Goal: Information Seeking & Learning: Learn about a topic

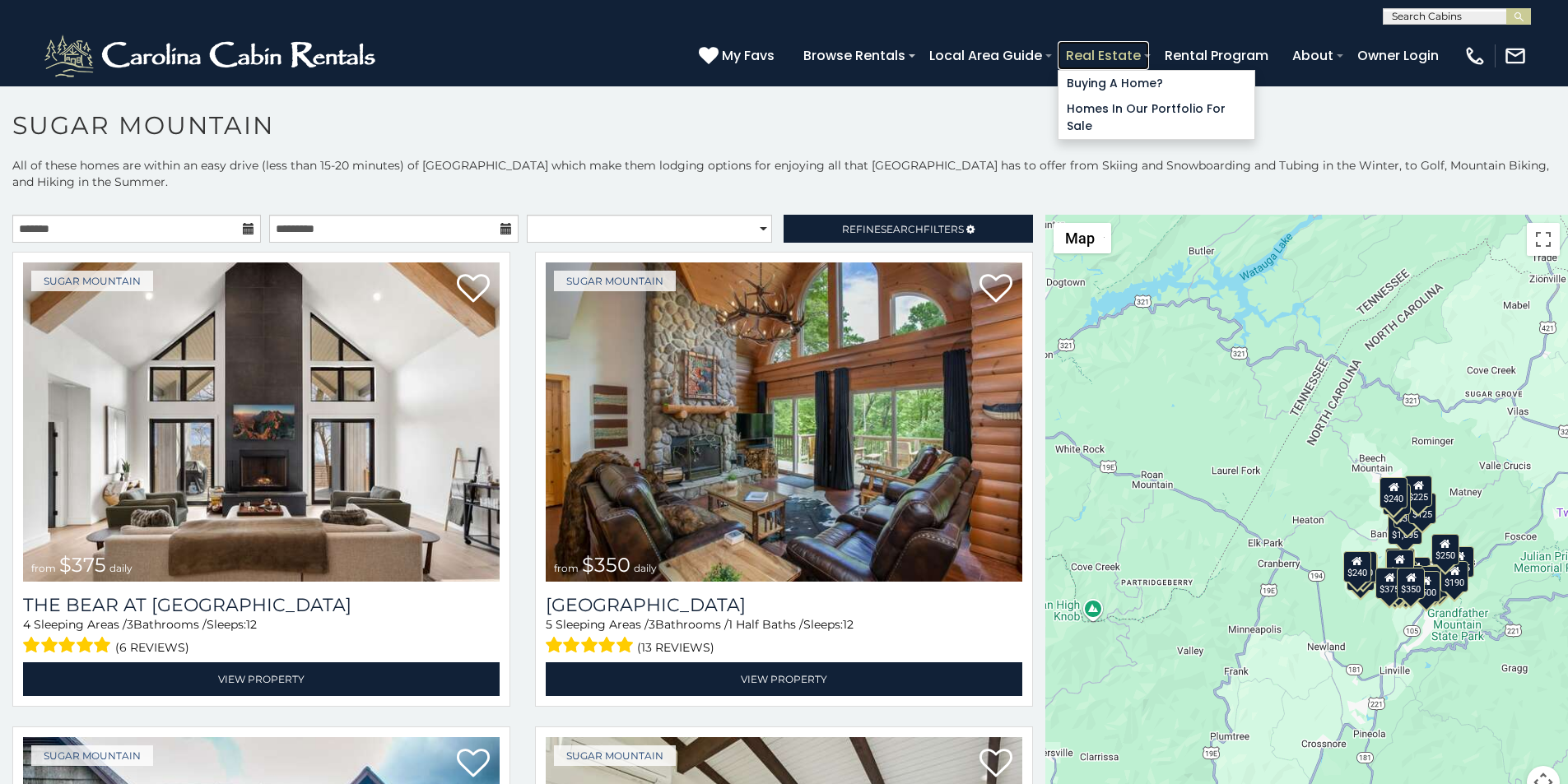
click at [1149, 45] on link "Real Estate" at bounding box center [1103, 56] width 92 height 28
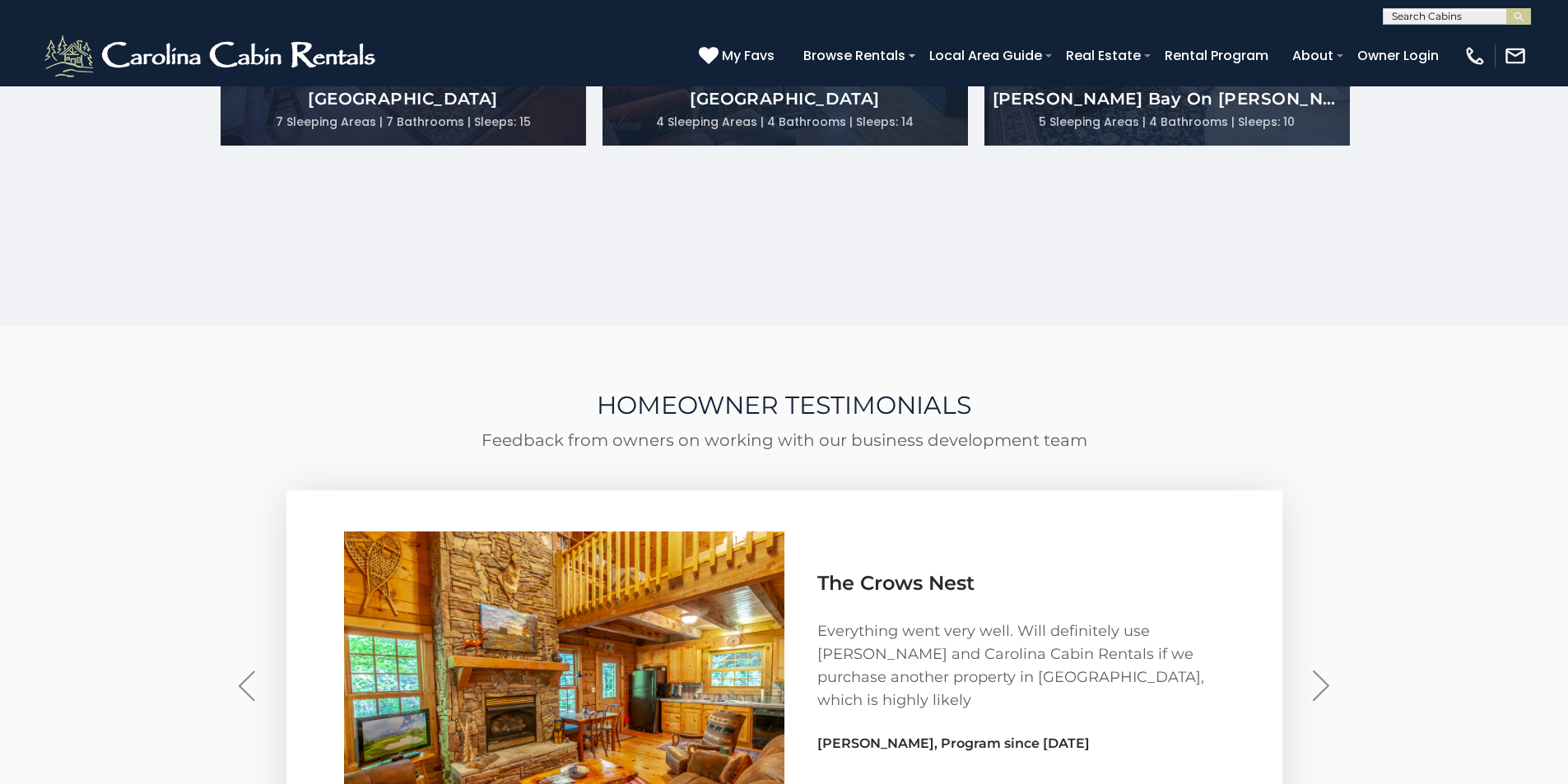
scroll to position [4558, 0]
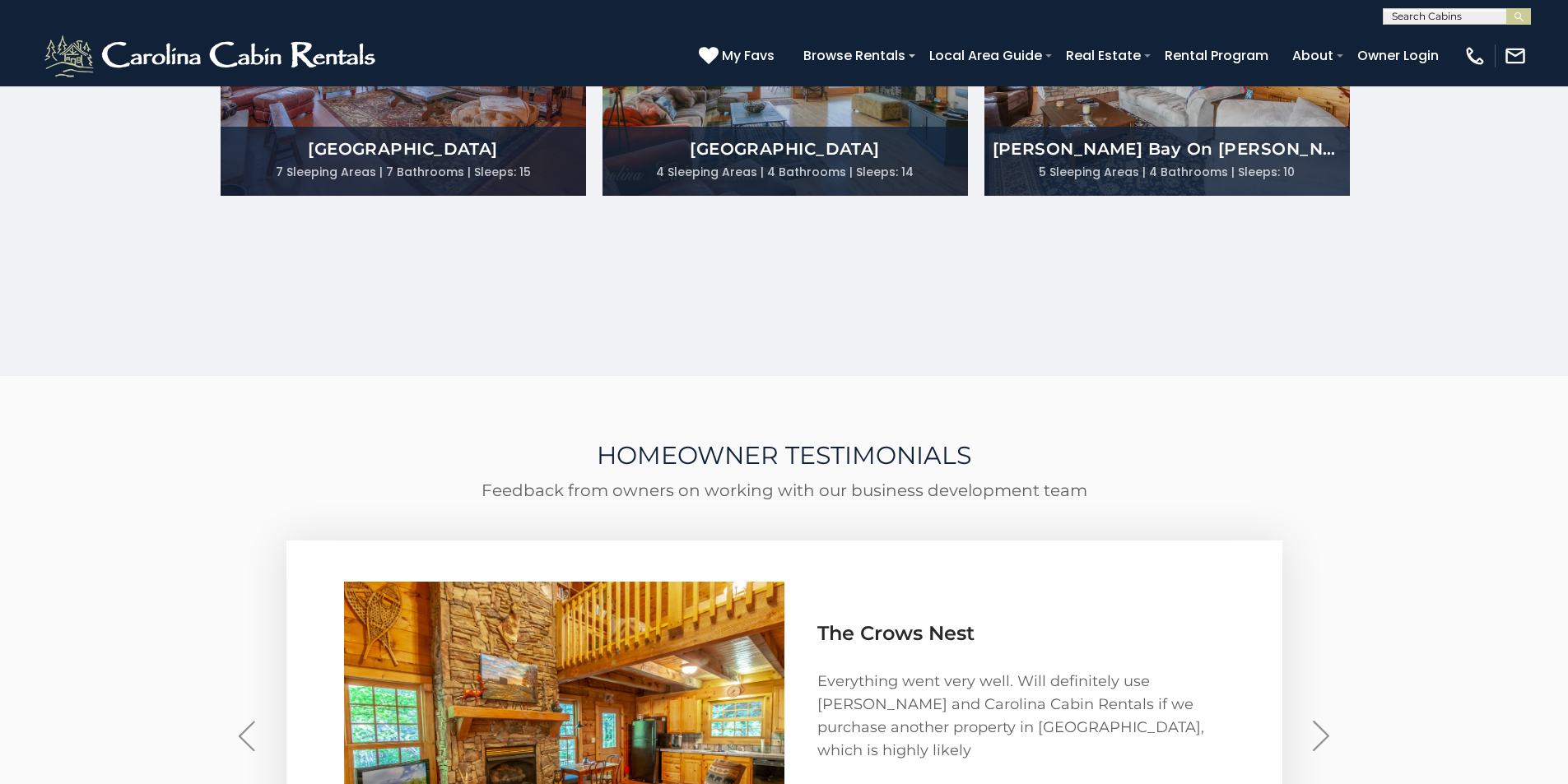
click at [785, 25] on div "[PHONE_NUMBER] My Favs Browse Rentals Local Area Guide Activities & Attractions…" at bounding box center [784, 55] width 1568 height 61
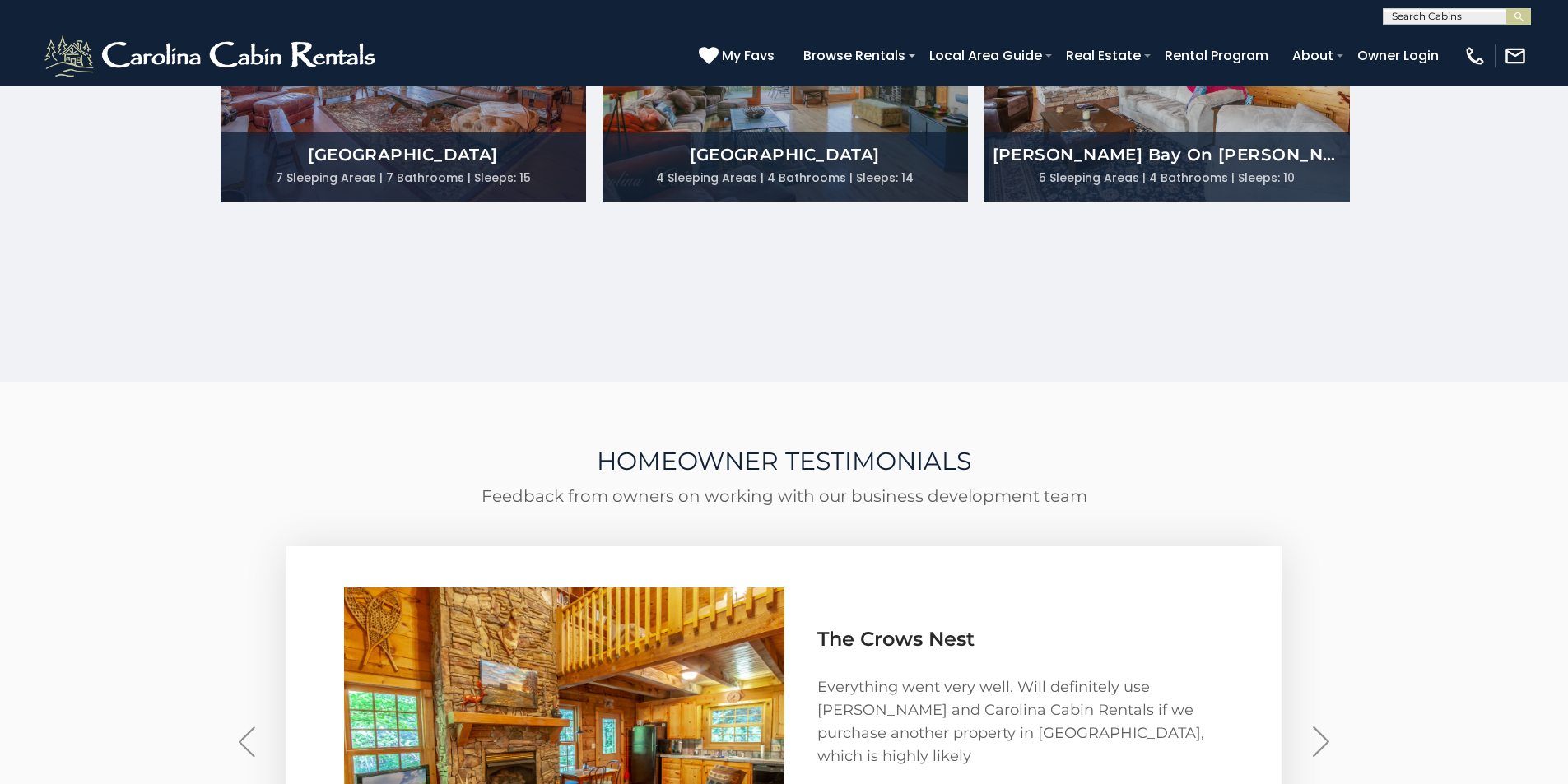
scroll to position [4569, 0]
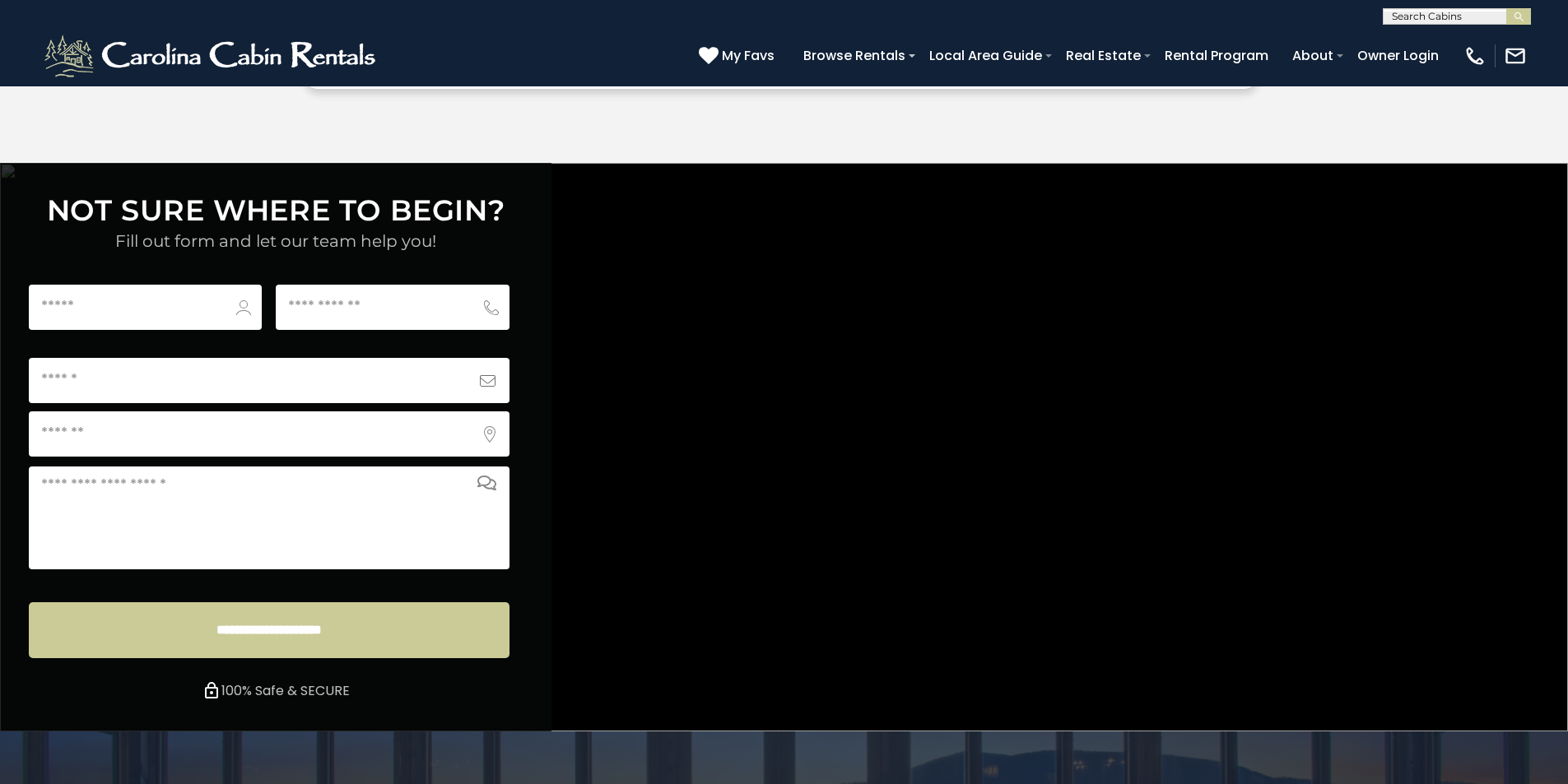
scroll to position [6126, 0]
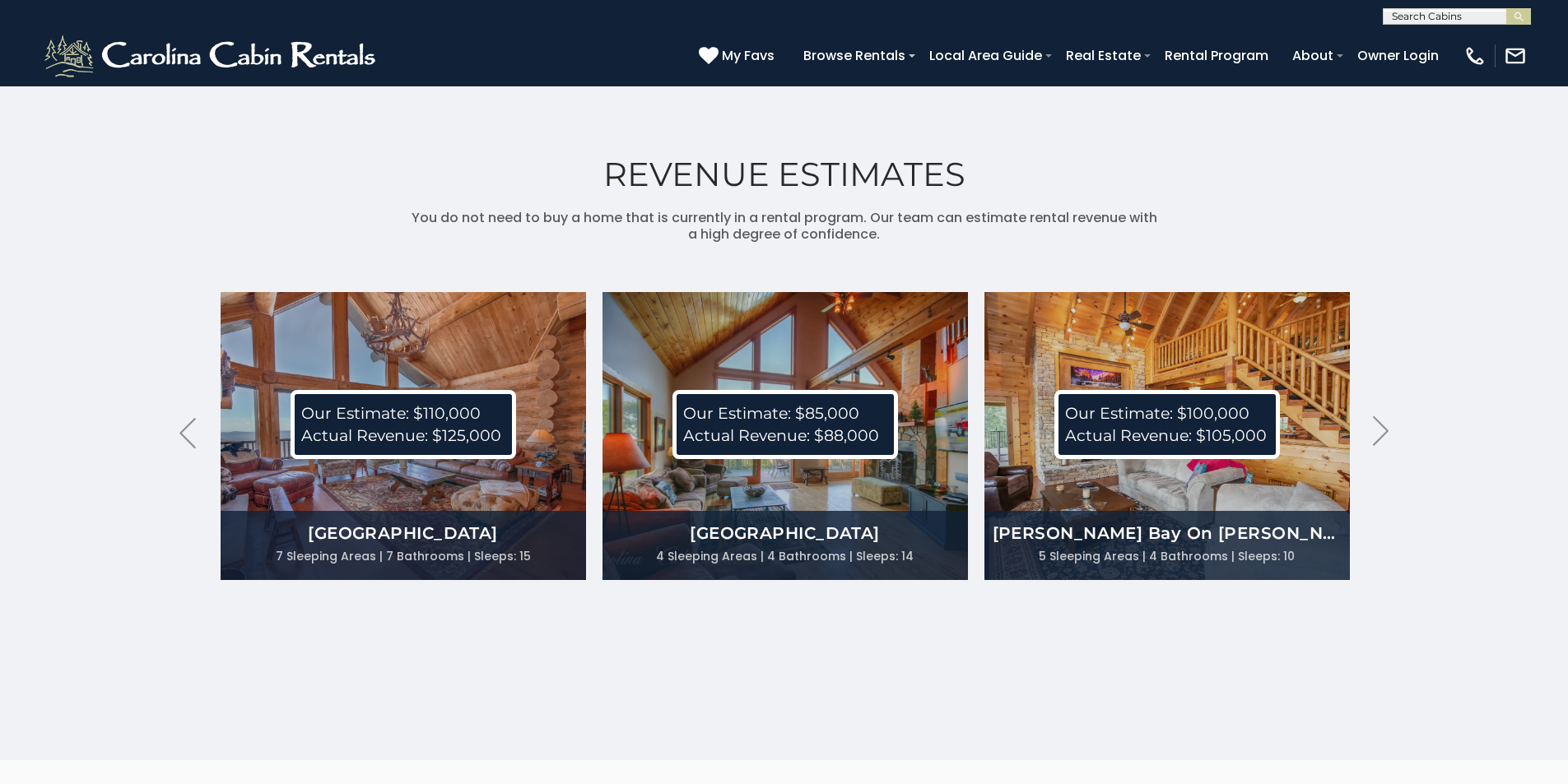
scroll to position [4173, 0]
